Goal: Task Accomplishment & Management: Manage account settings

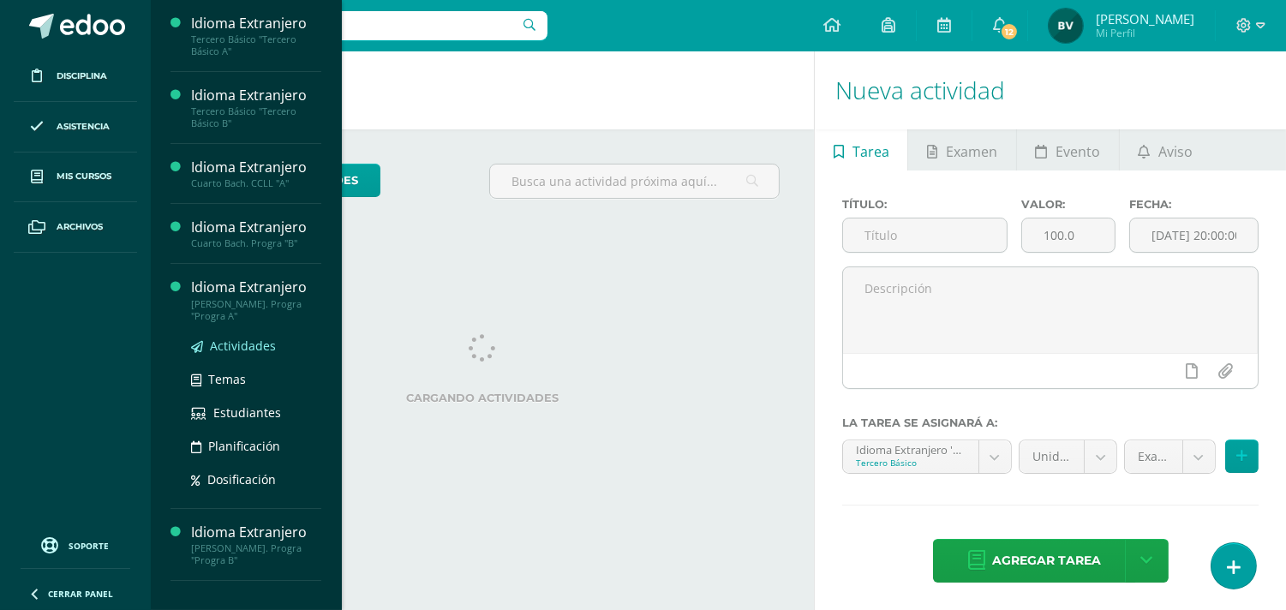
click at [238, 345] on span "Actividades" at bounding box center [243, 346] width 66 height 16
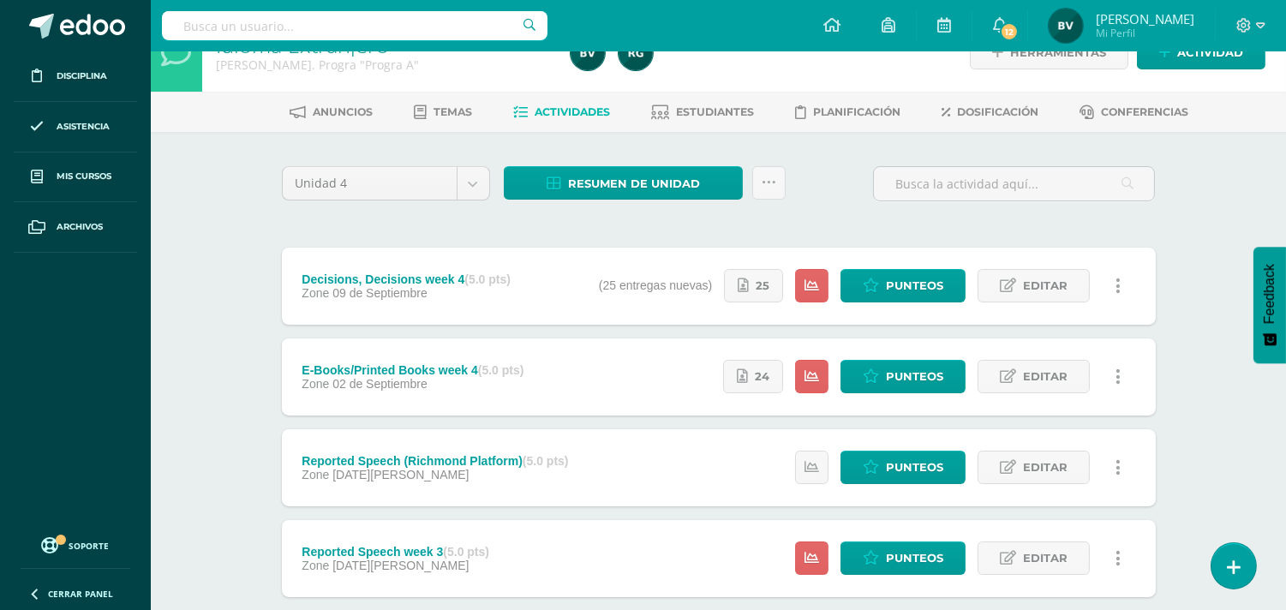
scroll to position [75, 0]
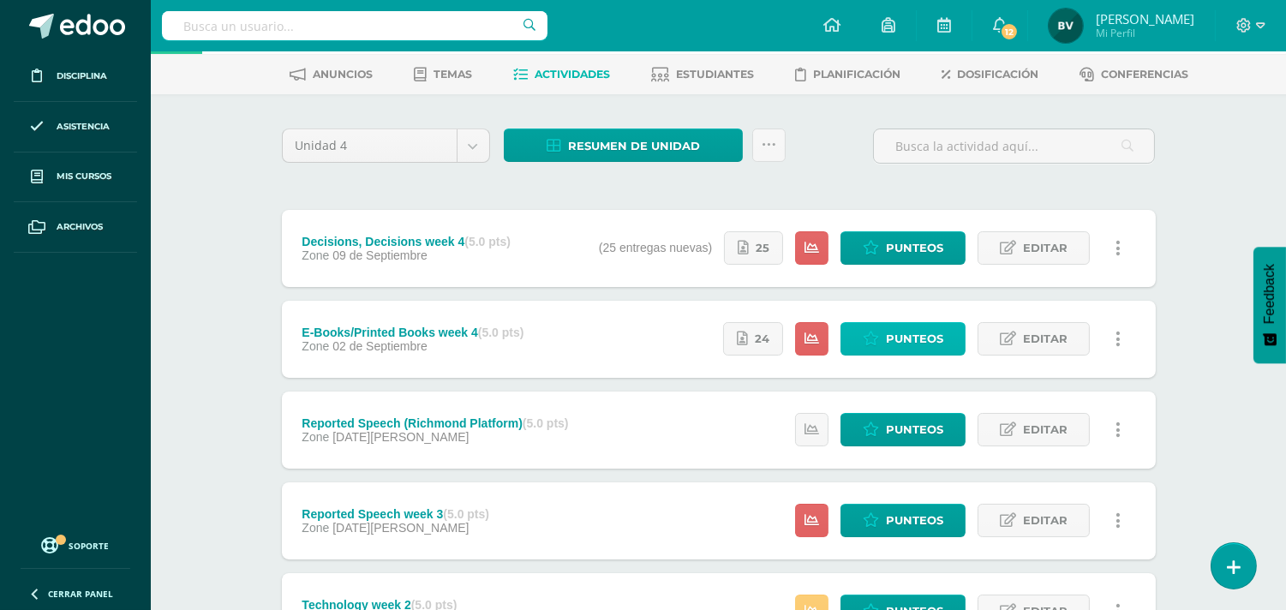
click at [932, 335] on span "Punteos" at bounding box center [914, 339] width 57 height 32
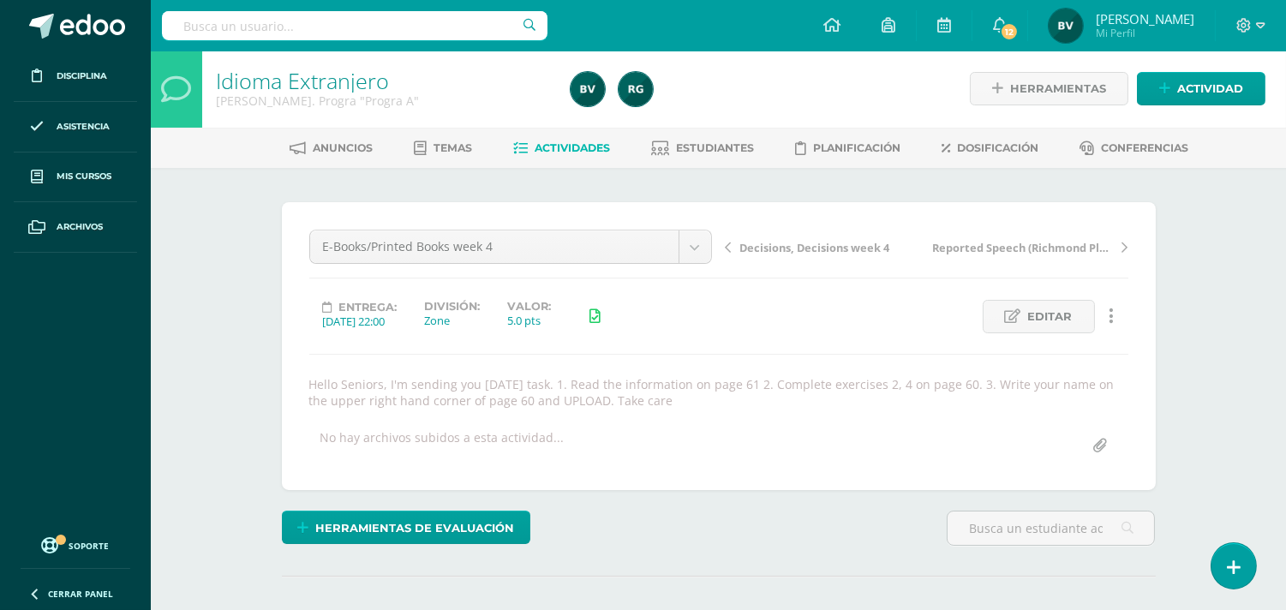
scroll to position [3, 0]
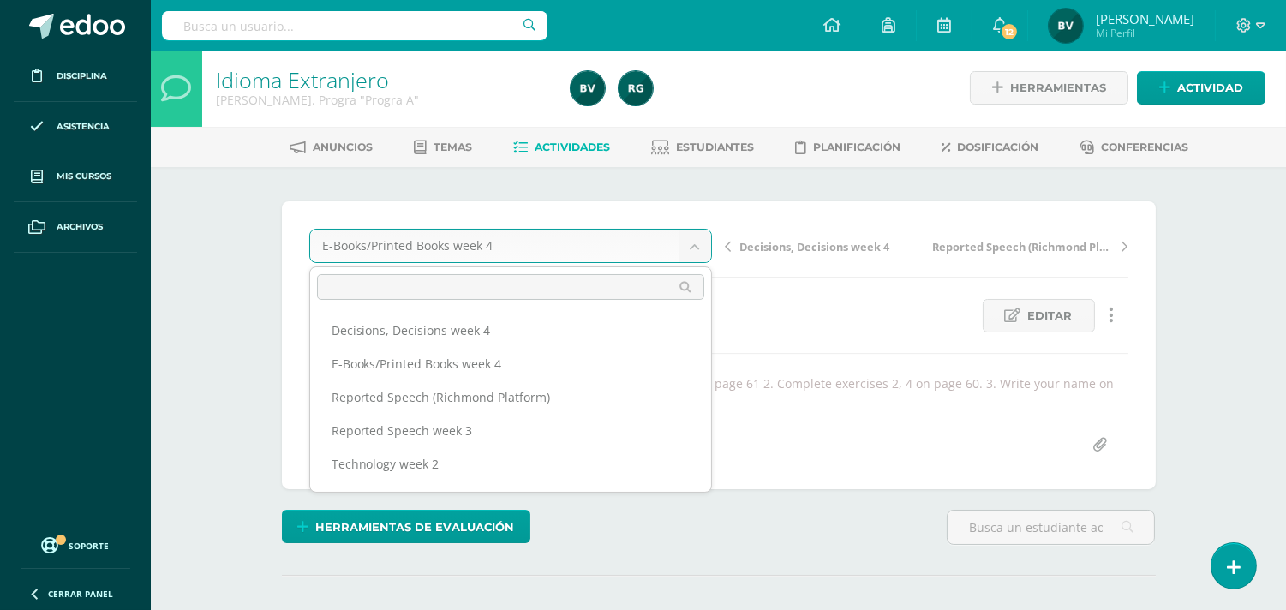
scroll to position [63, 0]
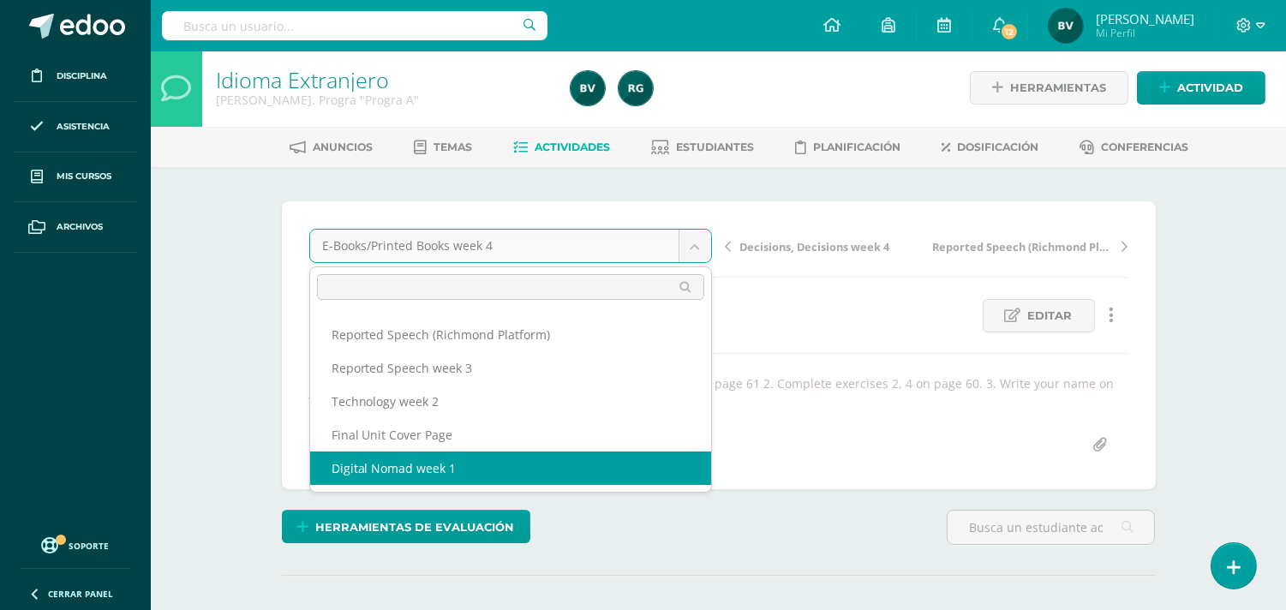
select select "/dashboard/teacher/grade-activity/107961/"
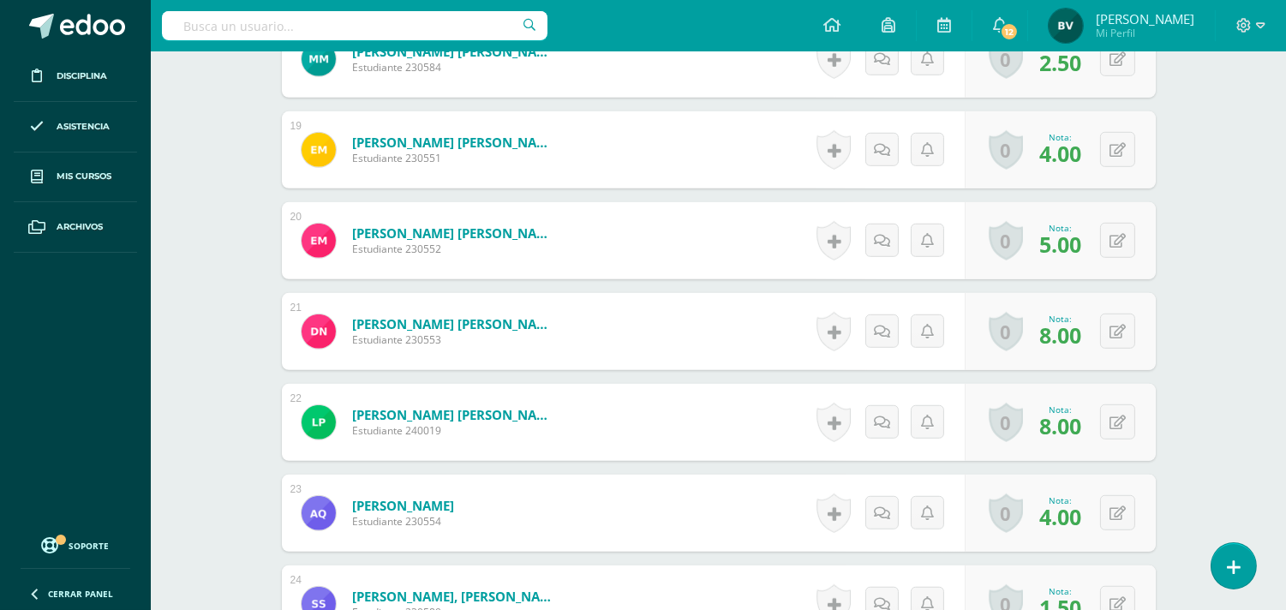
scroll to position [2635, 0]
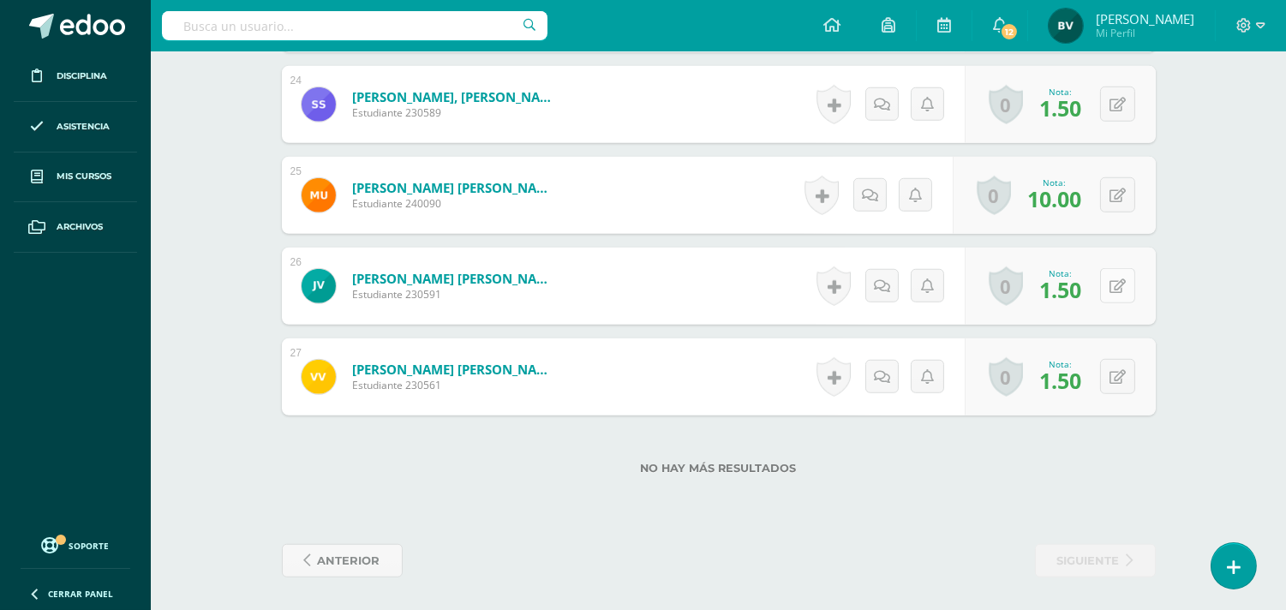
click at [1115, 274] on button at bounding box center [1117, 285] width 35 height 35
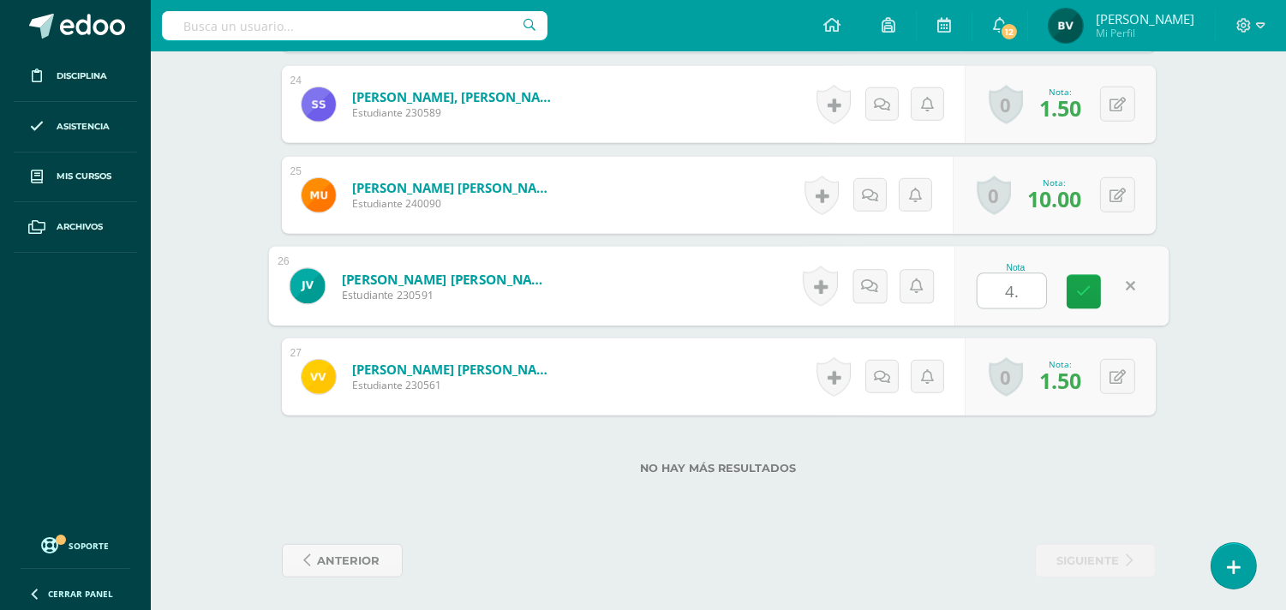
type input "4.5"
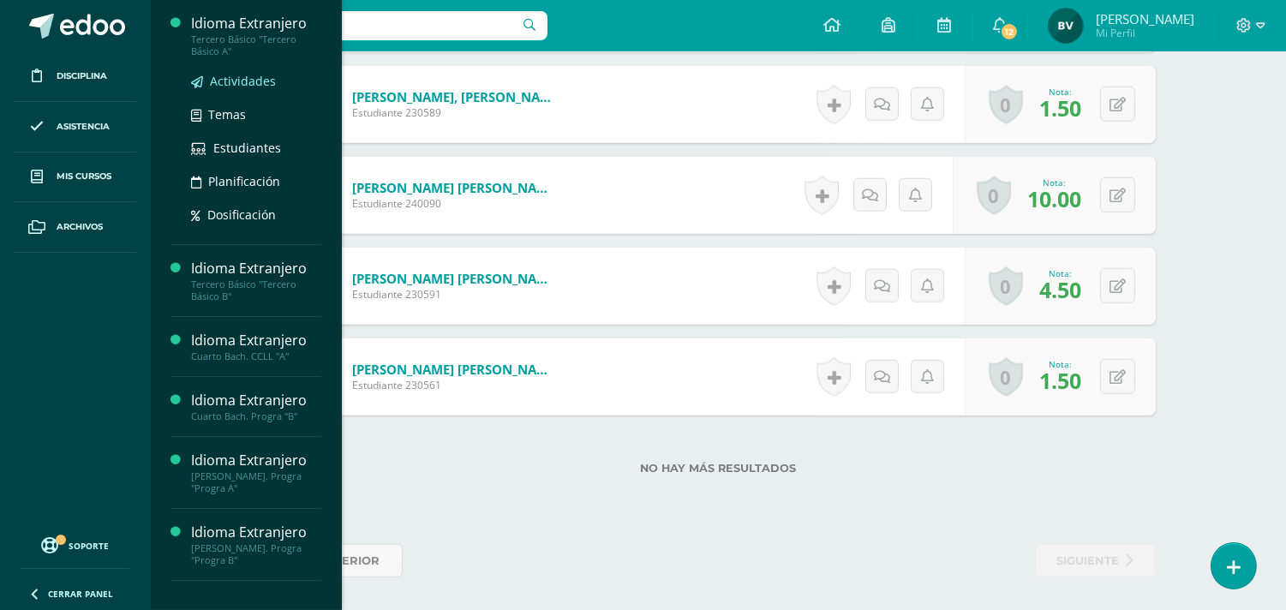
click at [274, 74] on link "Actividades" at bounding box center [256, 81] width 130 height 20
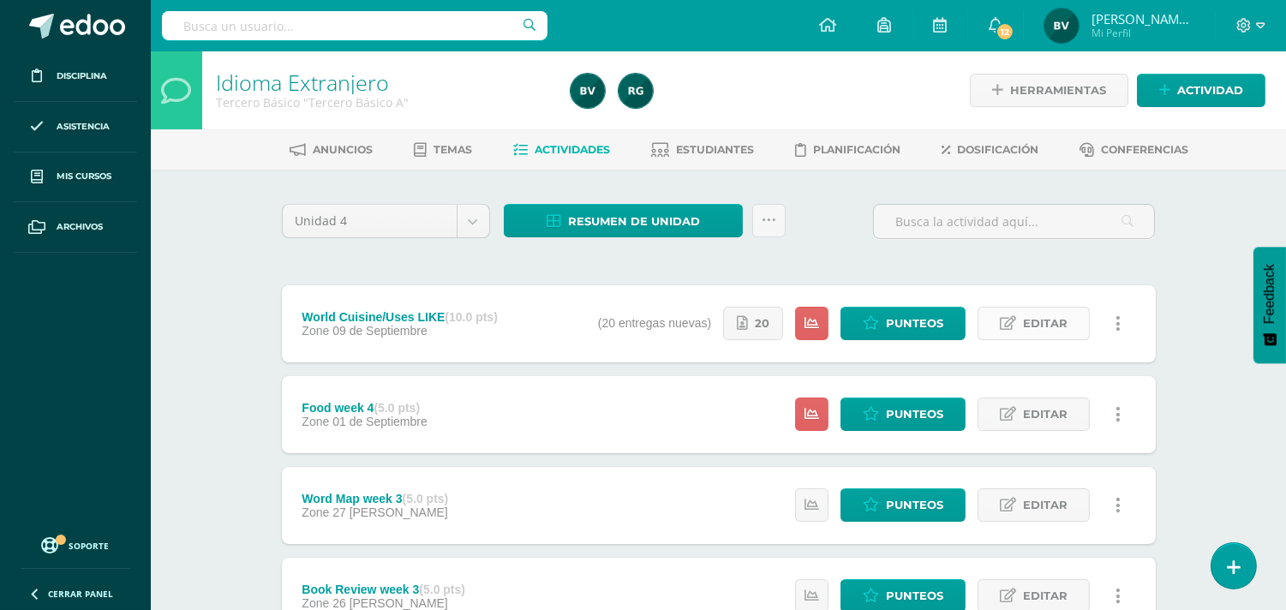
click at [1038, 317] on span "Editar" at bounding box center [1045, 324] width 45 height 32
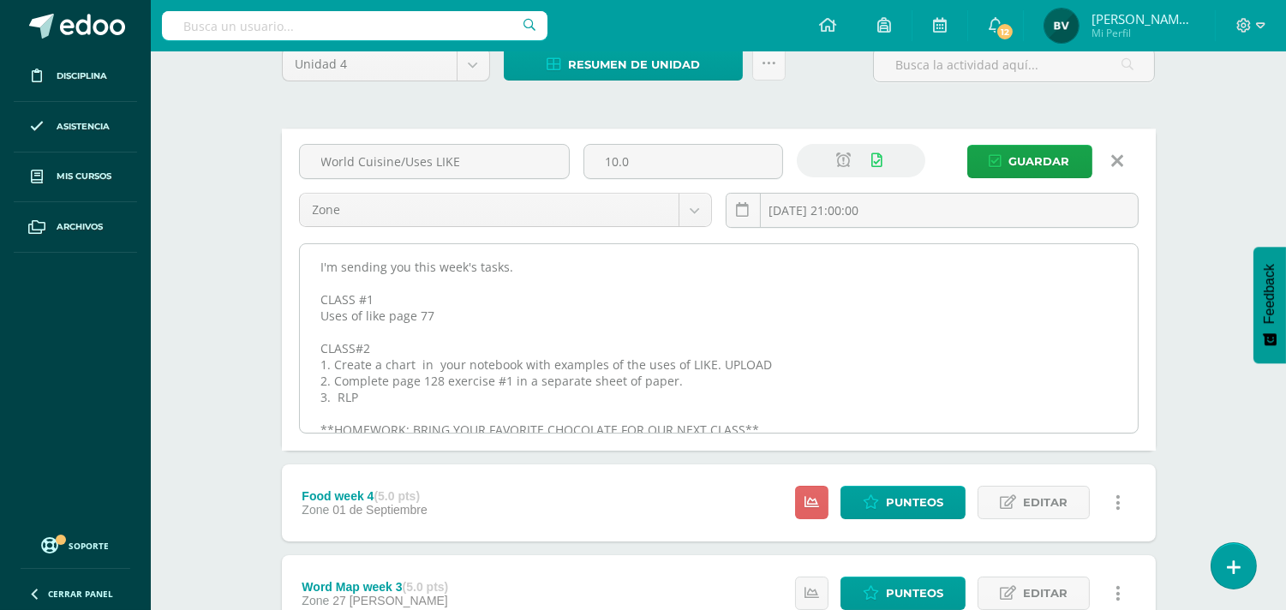
scroll to position [47, 0]
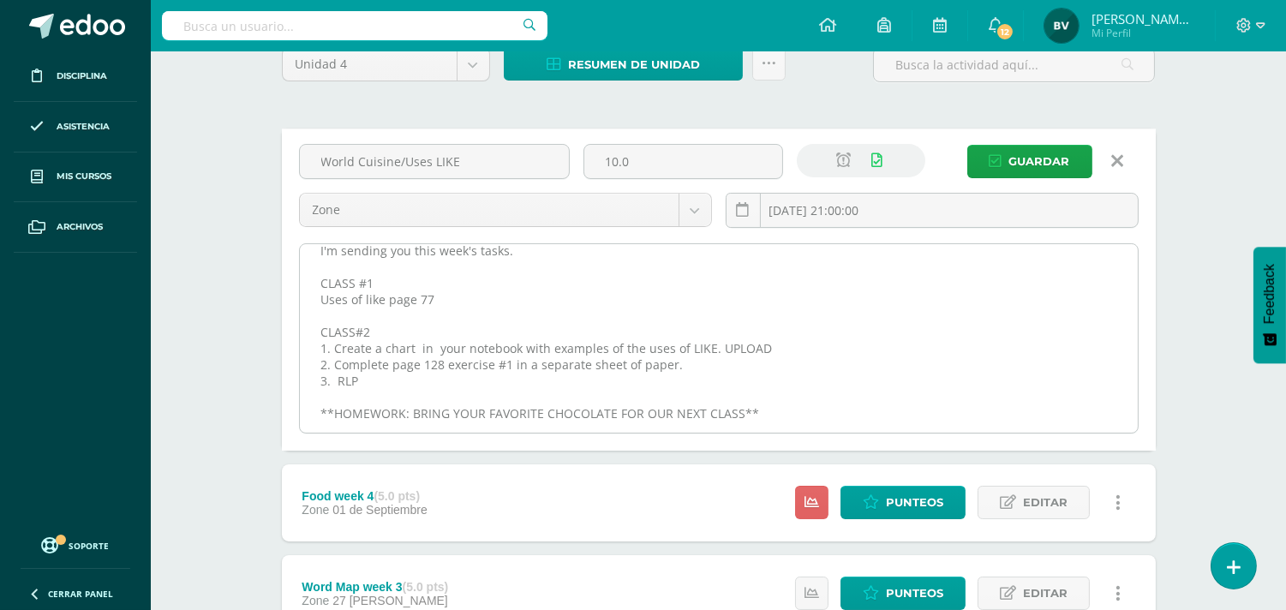
drag, startPoint x: 313, startPoint y: 327, endPoint x: 780, endPoint y: 413, distance: 475.1
click at [780, 413] on textarea "Hello 9th Graders, I'm sending you this week's tasks. CLASS #1 Uses of like pag…" at bounding box center [719, 338] width 838 height 189
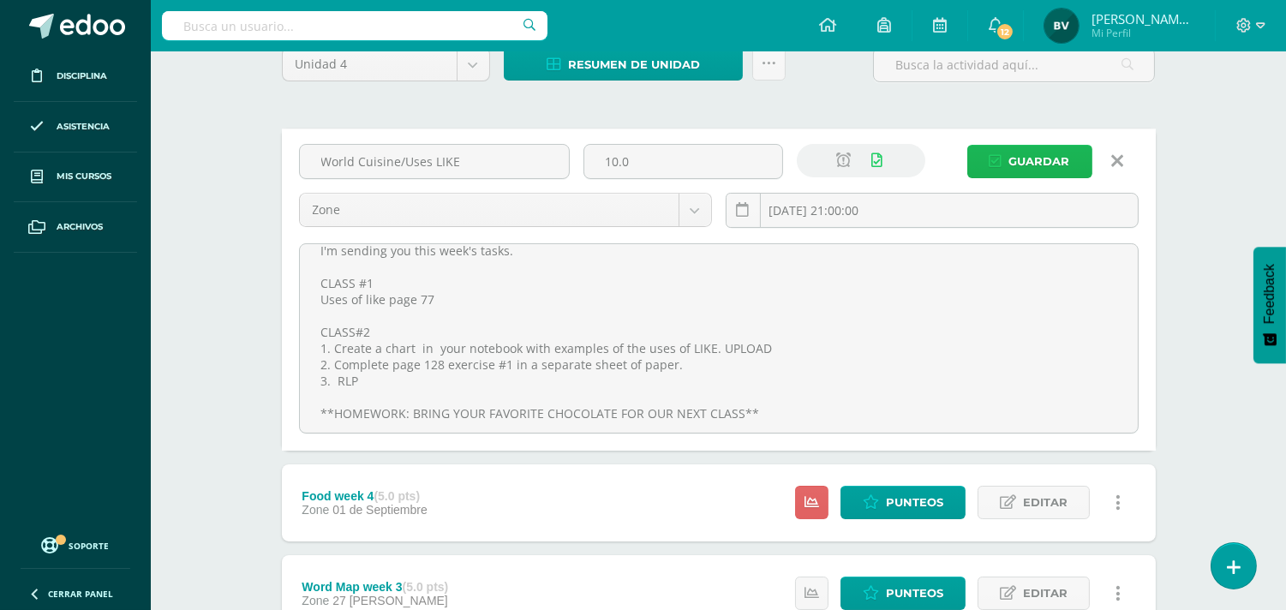
click at [1011, 148] on span "Guardar" at bounding box center [1040, 162] width 61 height 32
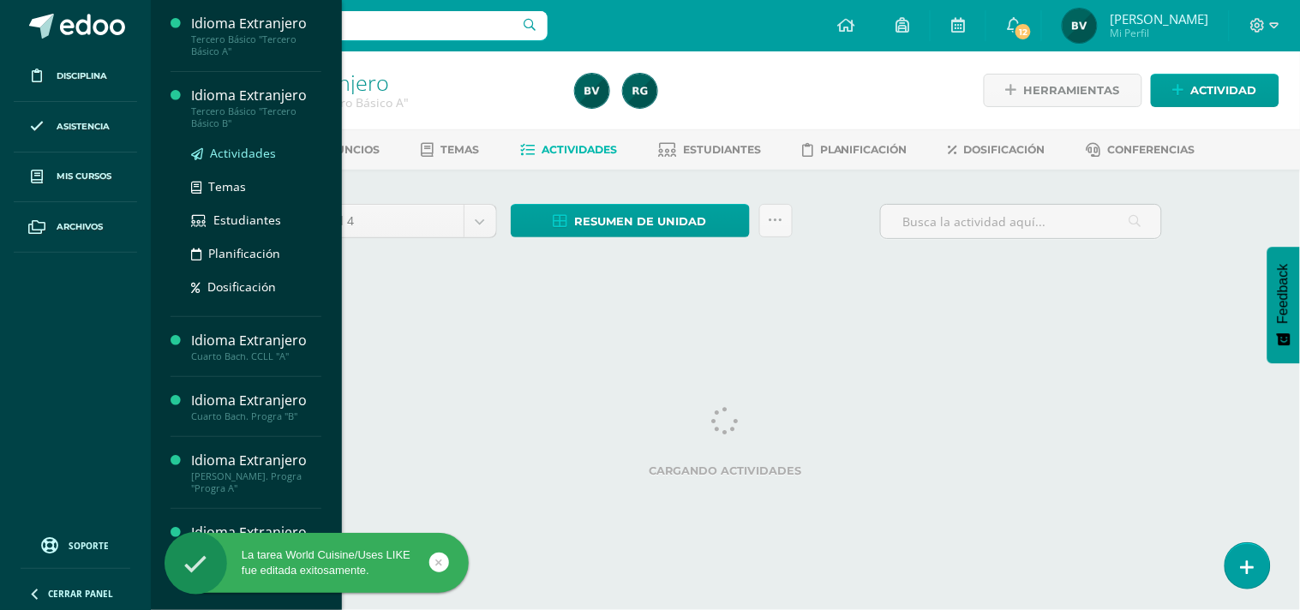
click at [249, 146] on span "Actividades" at bounding box center [243, 153] width 66 height 16
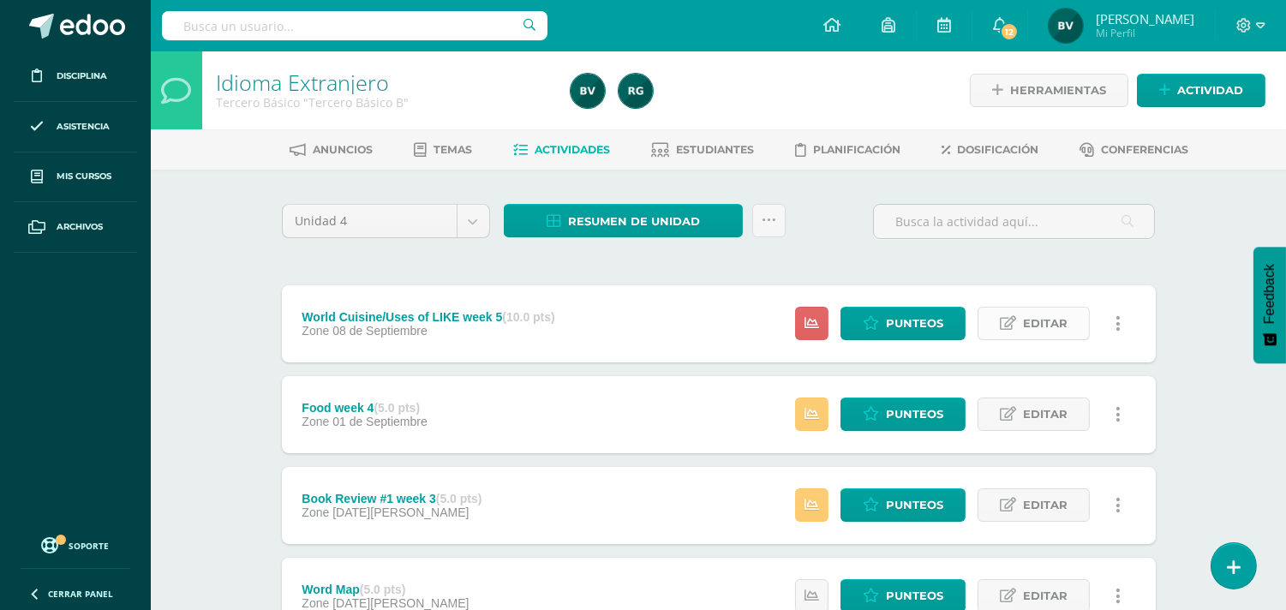
click at [1033, 309] on span "Editar" at bounding box center [1045, 324] width 45 height 32
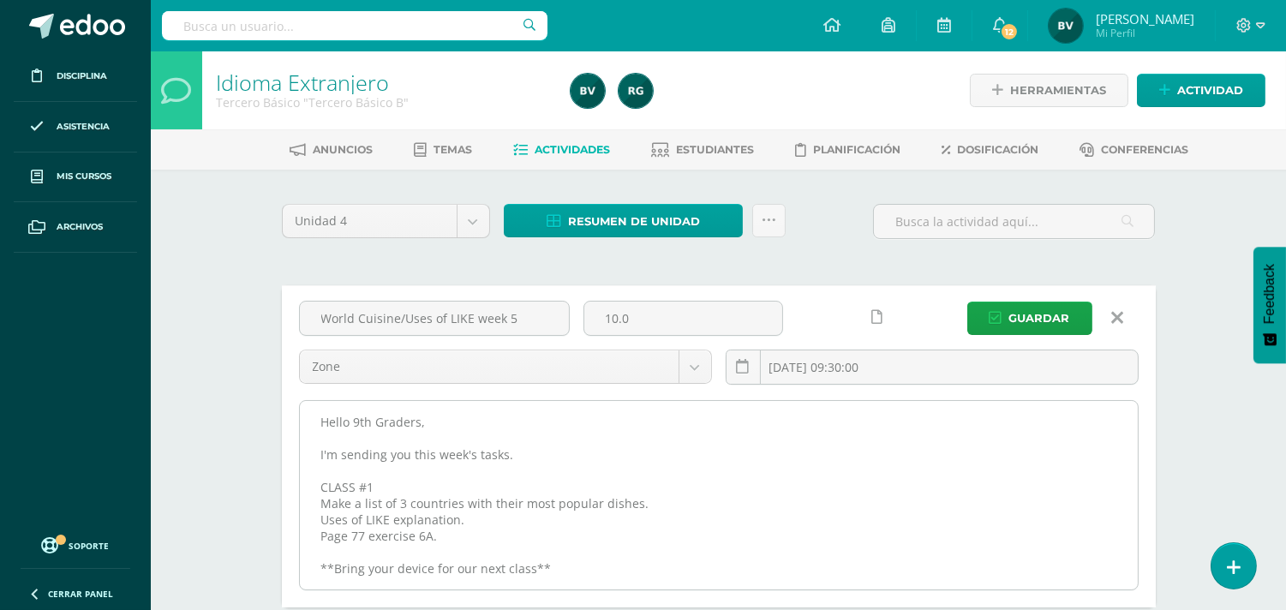
click at [563, 564] on textarea "Hello 9th Graders, I'm sending you this week's tasks. CLASS #1 Make a list of 3…" at bounding box center [719, 495] width 838 height 189
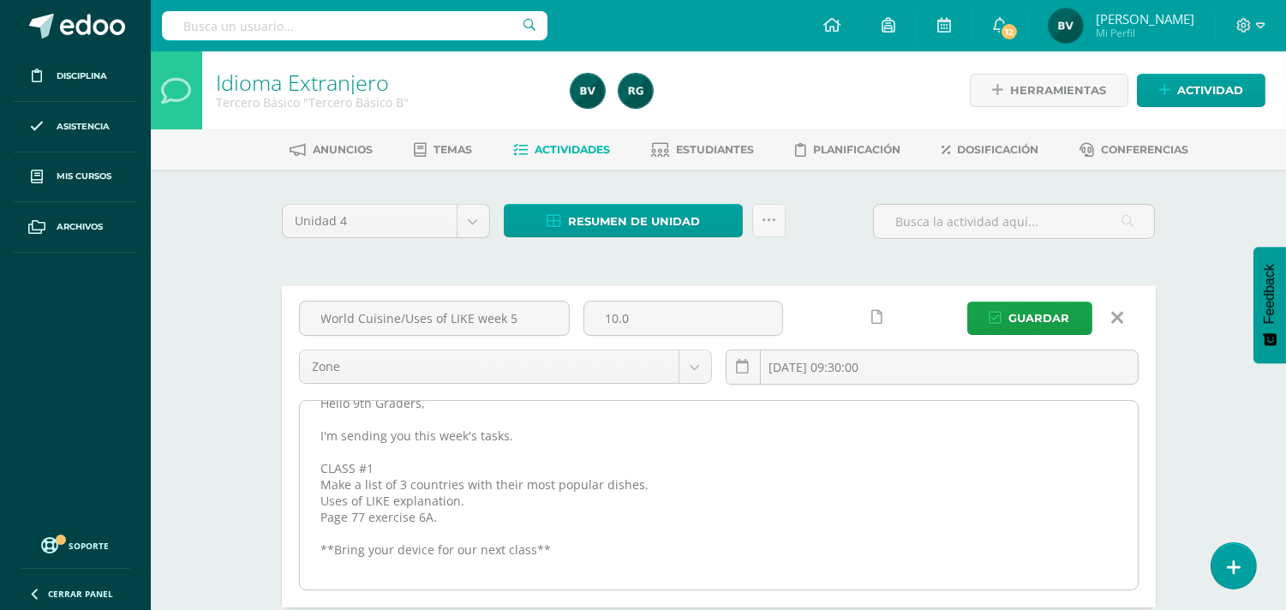
paste textarea "CLASS#2 1. Create a chart in your notebook with examples of the uses of LIKE. U…"
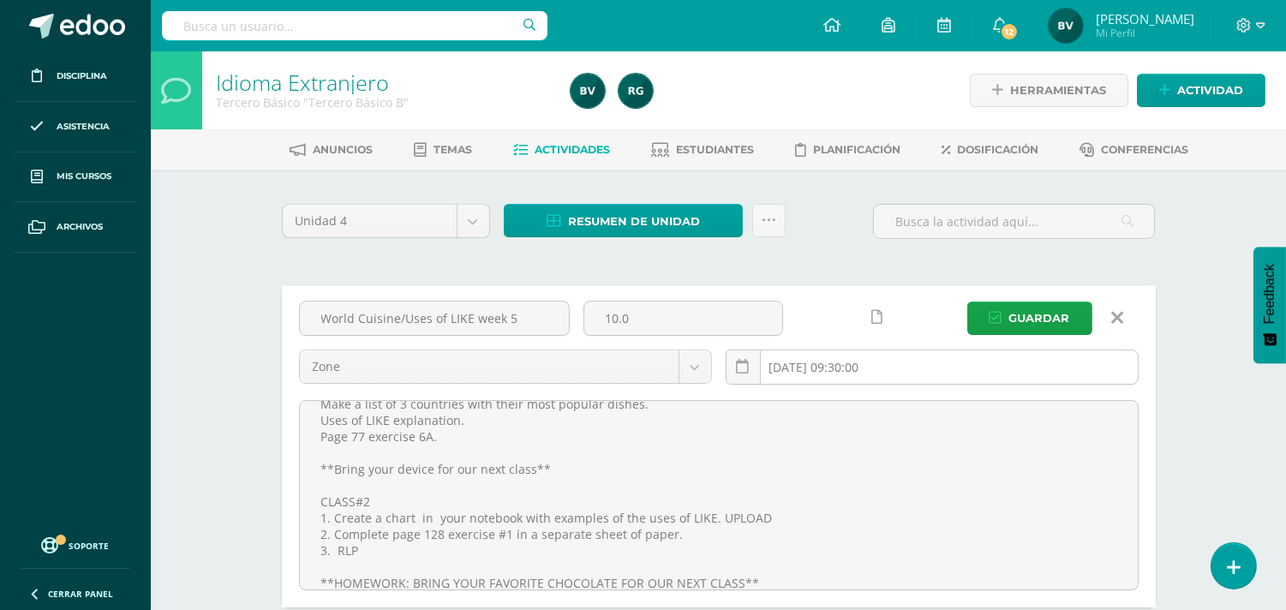
type textarea "Hello 9th Graders, I'm sending you this week's tasks. CLASS #1 Make a list of 3…"
click at [895, 358] on input "2025-09-08 09:30:00" at bounding box center [932, 367] width 411 height 33
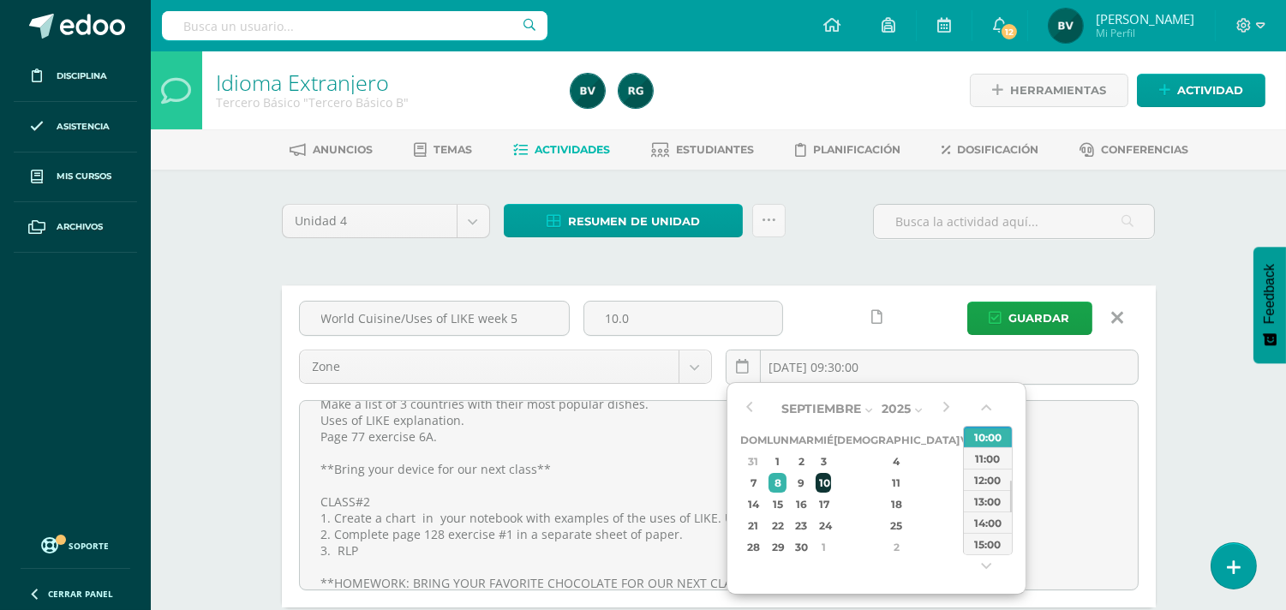
click at [831, 480] on div "10" at bounding box center [823, 483] width 15 height 20
click at [988, 514] on div "14:00" at bounding box center [988, 522] width 48 height 21
type input "2025-09-10 14:00"
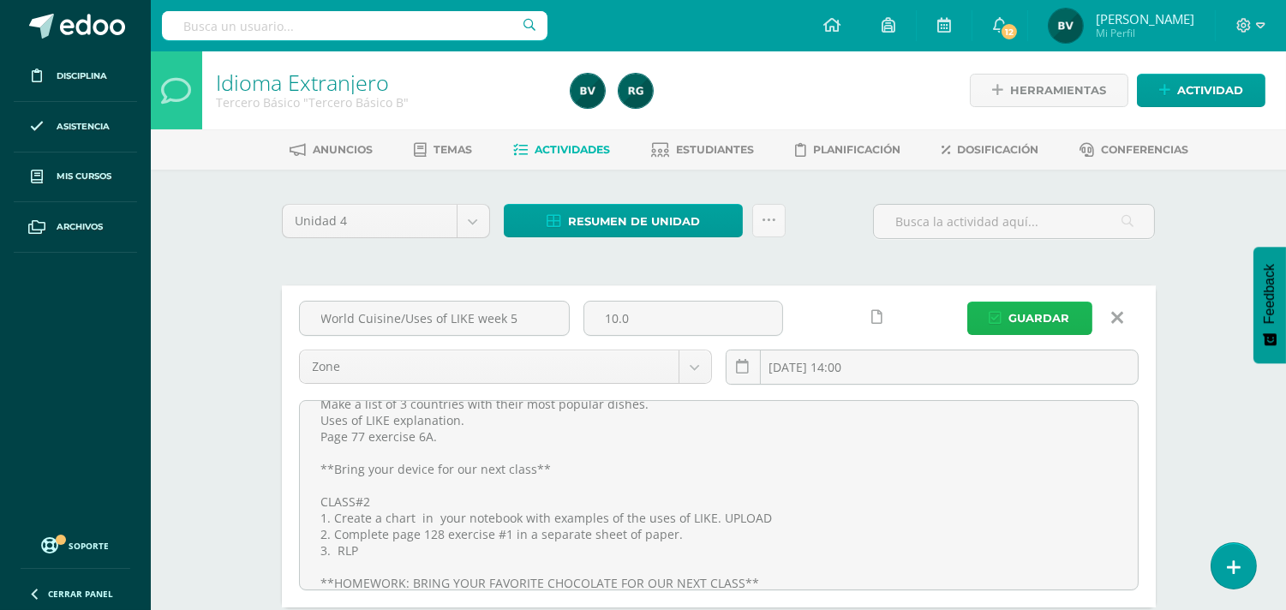
click at [1049, 321] on span "Guardar" at bounding box center [1040, 319] width 61 height 32
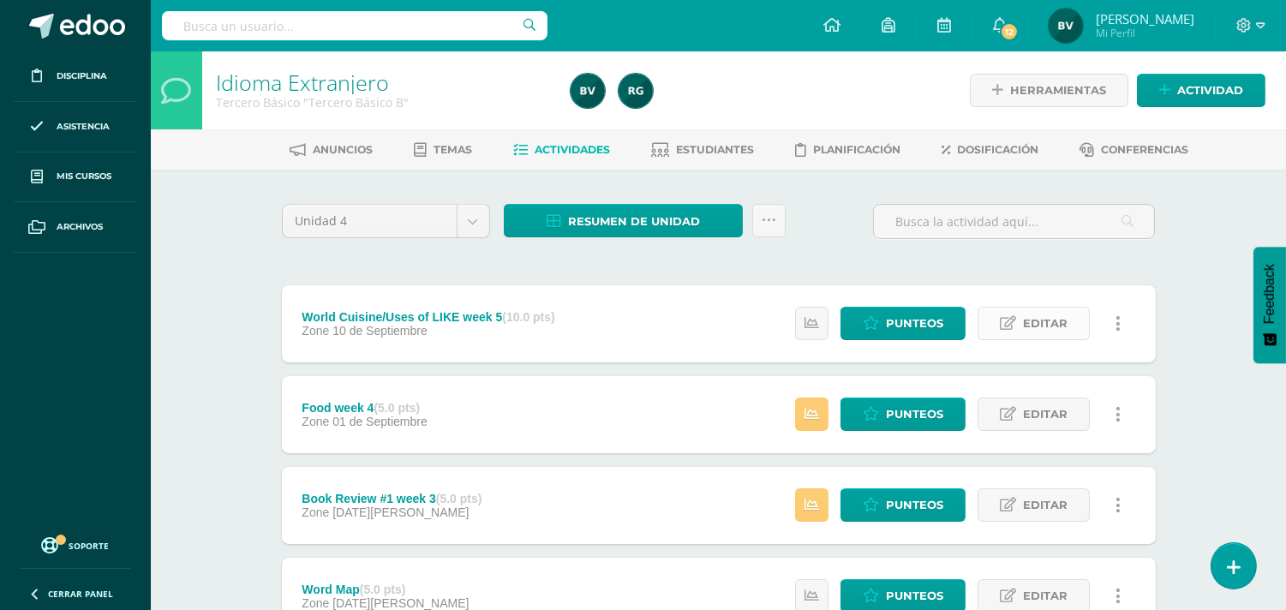
click at [1040, 327] on span "Editar" at bounding box center [1045, 324] width 45 height 32
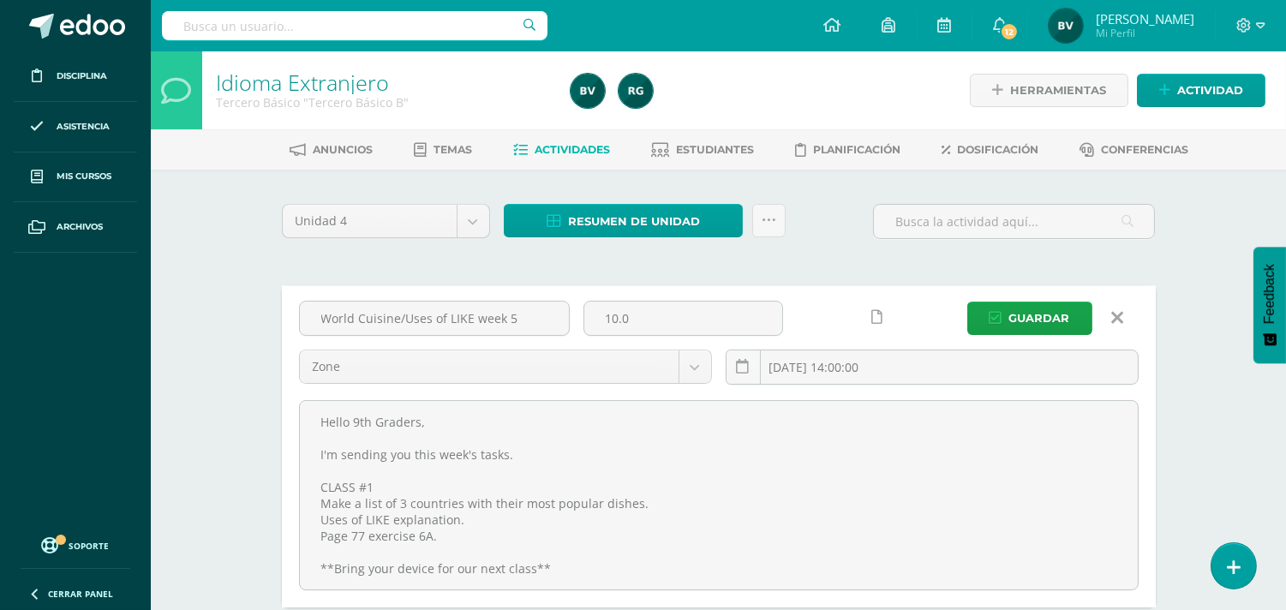
click at [875, 315] on icon at bounding box center [877, 317] width 11 height 15
click at [908, 369] on input "[DATE] 14:00:00" at bounding box center [932, 367] width 411 height 33
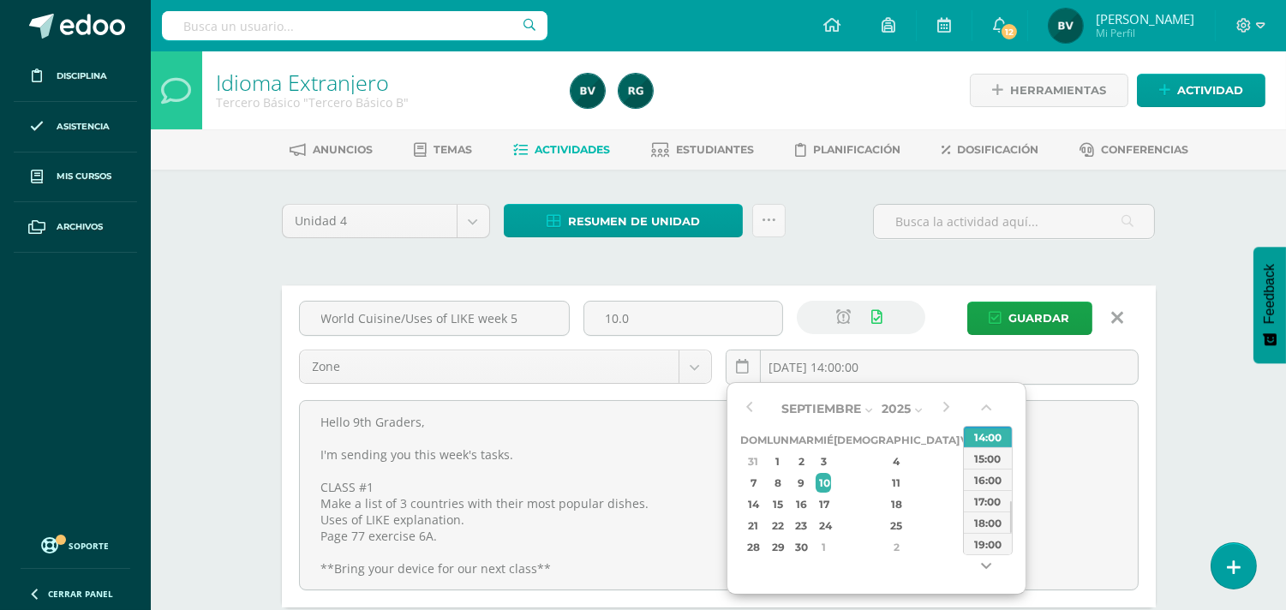
click at [989, 569] on button "button" at bounding box center [988, 570] width 17 height 26
click at [989, 540] on div "21:00" at bounding box center [988, 543] width 48 height 21
type input "[DATE] 21:00"
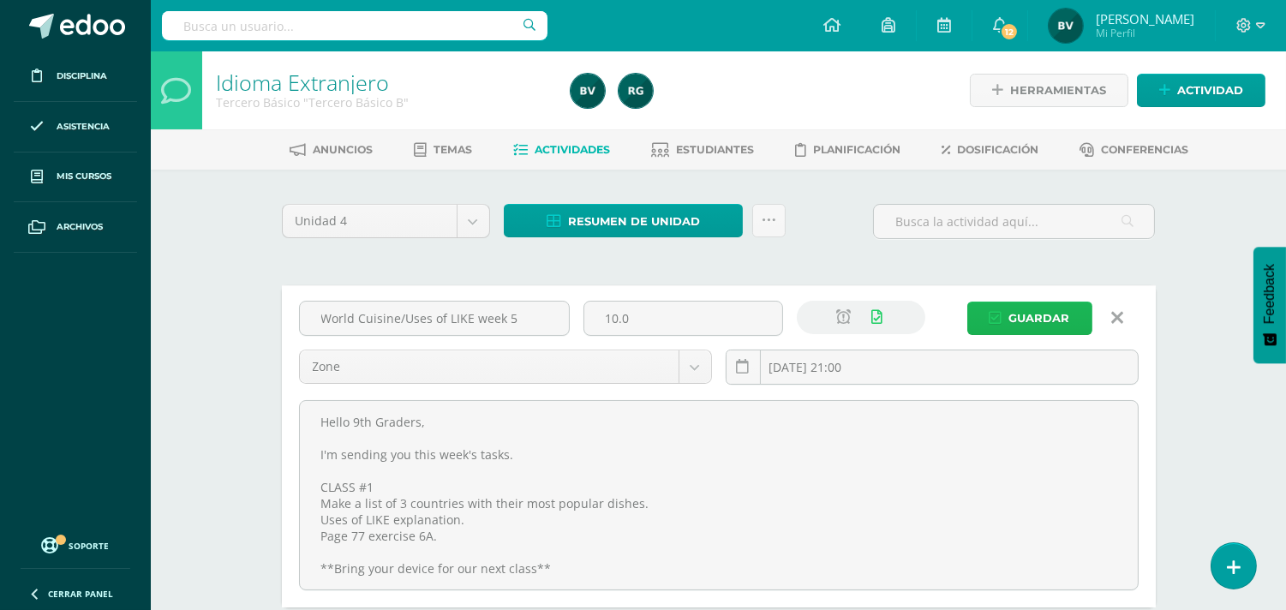
click at [1017, 309] on span "Guardar" at bounding box center [1040, 319] width 61 height 32
